Goal: Information Seeking & Learning: Learn about a topic

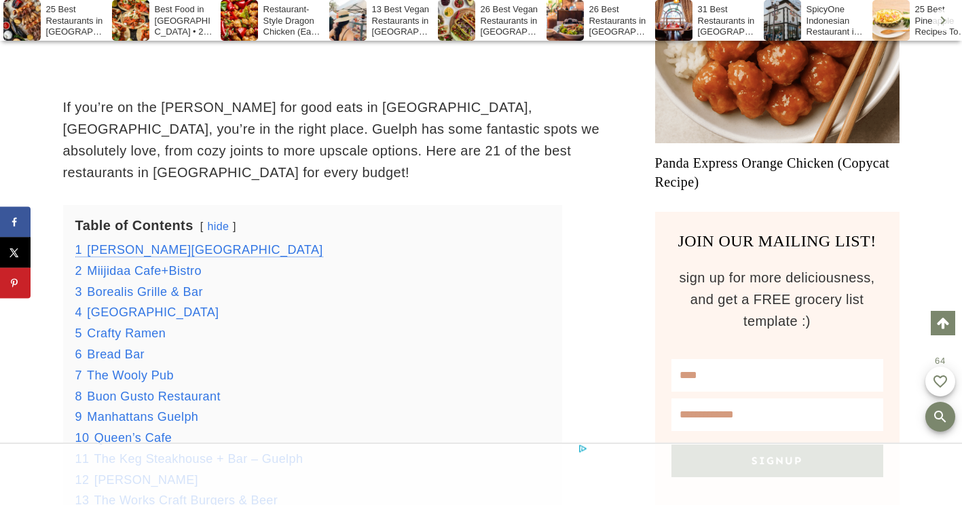
click at [111, 243] on span "[PERSON_NAME][GEOGRAPHIC_DATA]" at bounding box center [205, 250] width 236 height 14
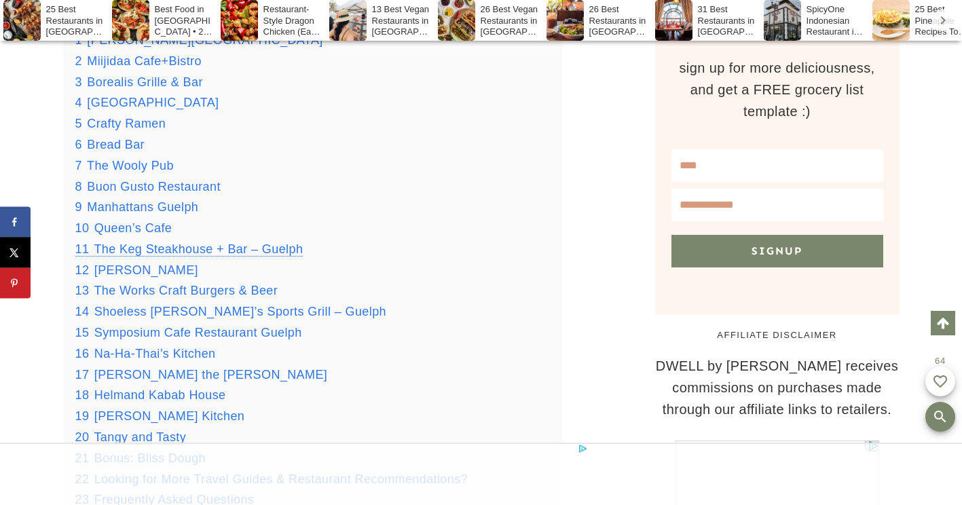
scroll to position [1152, 0]
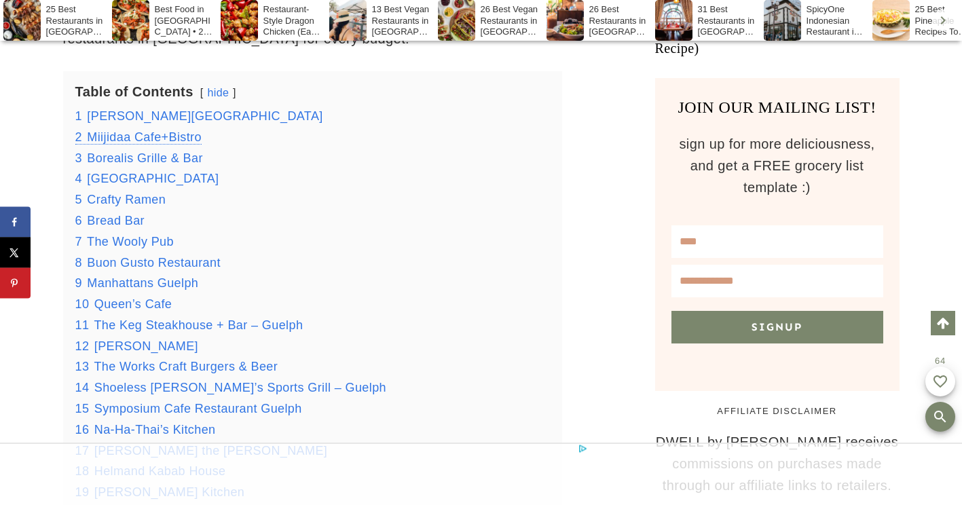
click at [145, 130] on span "Miijidaa Cafe+Bistro" at bounding box center [144, 137] width 115 height 14
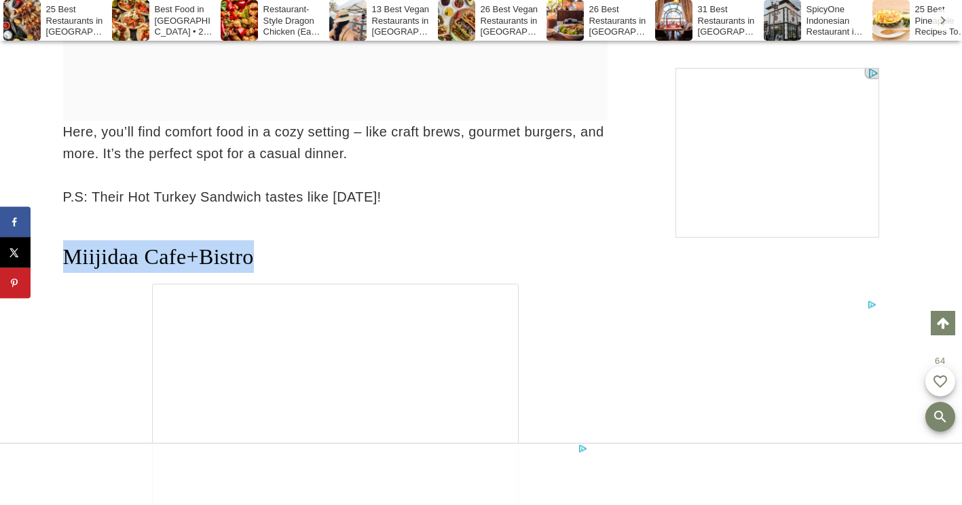
drag, startPoint x: 247, startPoint y: 236, endPoint x: 67, endPoint y: 244, distance: 180.7
click at [67, 244] on h2 "Miijidaa Cafe+Bistro" at bounding box center [335, 256] width 544 height 33
copy span "Miijidaa Cafe+Bistro"
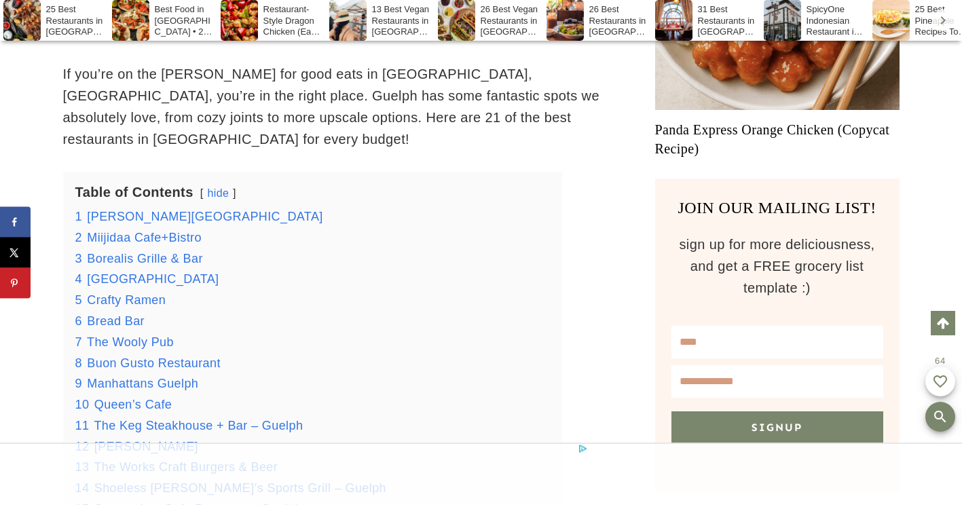
scroll to position [1036, 0]
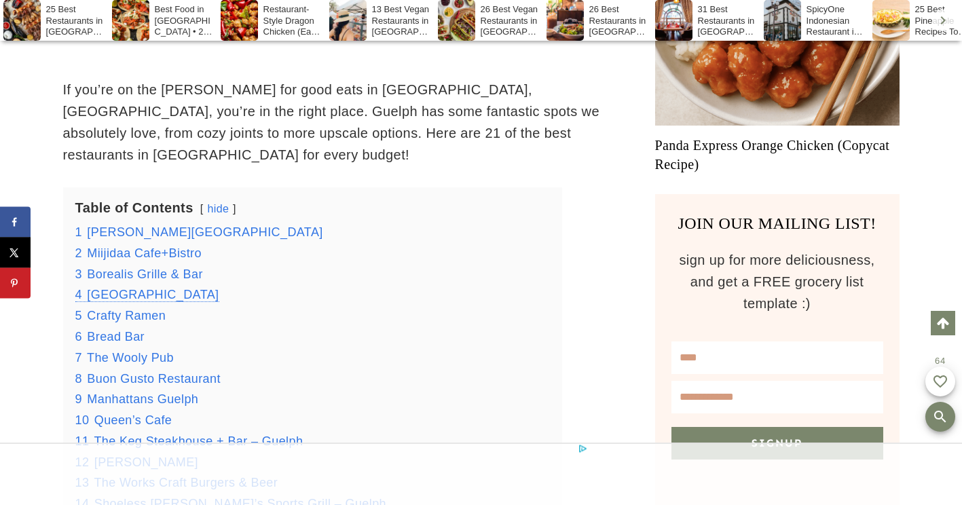
click at [160, 288] on span "[GEOGRAPHIC_DATA]" at bounding box center [153, 295] width 132 height 14
